Goal: Task Accomplishment & Management: Manage account settings

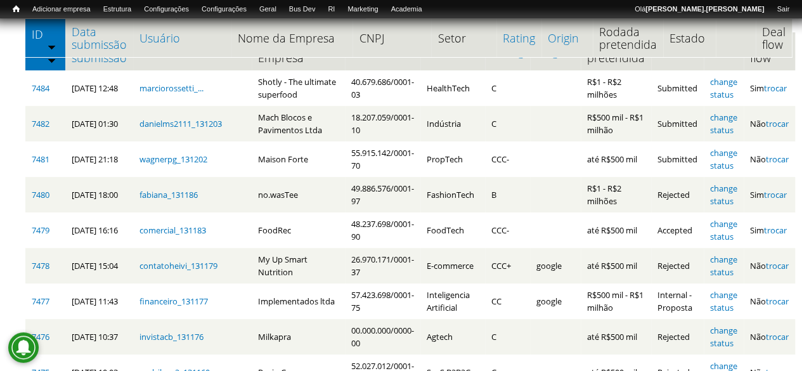
scroll to position [235, 0]
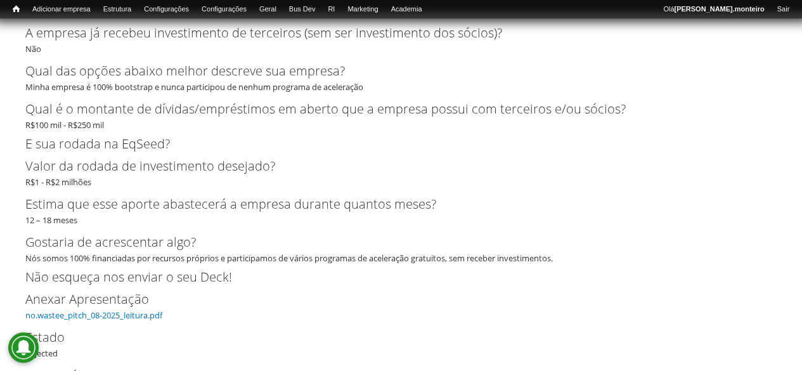
scroll to position [2915, 0]
